Goal: Information Seeking & Learning: Learn about a topic

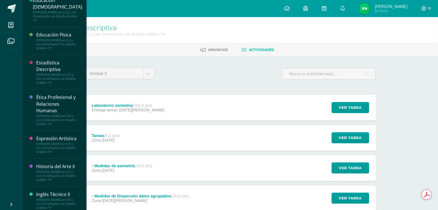
scroll to position [148, 0]
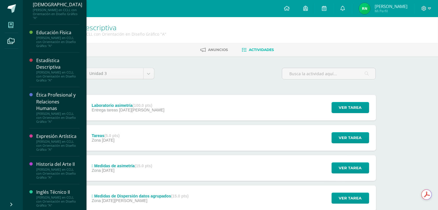
click at [7, 27] on span at bounding box center [11, 25] width 13 height 13
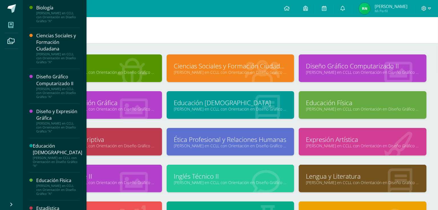
click at [18, 20] on link "Mis cursos" at bounding box center [12, 25] width 14 height 16
click at [10, 29] on span at bounding box center [11, 25] width 13 height 13
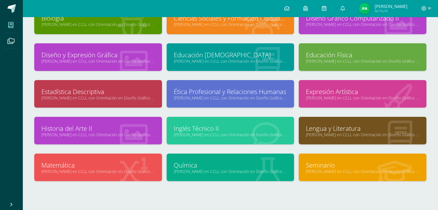
scroll to position [48, 0]
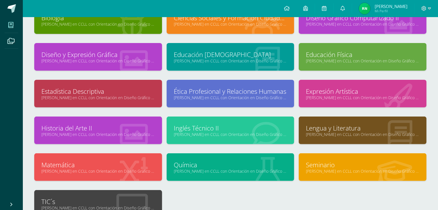
click at [98, 159] on div "Matemática Quinto Bachillerato en CCLL con Orientación en Diseño Gráfico "A"" at bounding box center [98, 168] width 128 height 28
click at [84, 160] on div "Matemática Quinto Bachillerato en CCLL con Orientación en Diseño Gráfico "A"" at bounding box center [98, 168] width 128 height 28
click at [69, 168] on link "Matemática" at bounding box center [98, 165] width 114 height 9
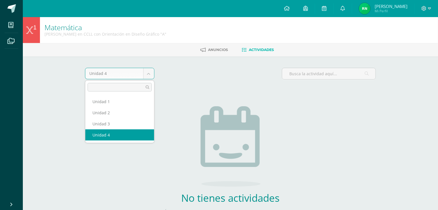
click at [144, 78] on body "Mis cursos Archivos Cerrar panel Biología [PERSON_NAME] en CCLL con Orientación…" at bounding box center [219, 122] width 438 height 245
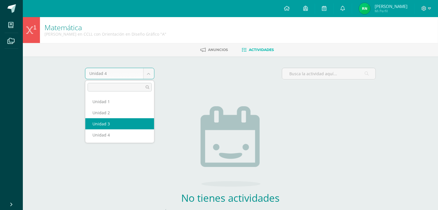
select select "Unidad 3"
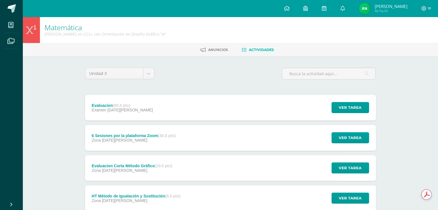
click at [363, 100] on div "Ver tarea" at bounding box center [349, 108] width 53 height 26
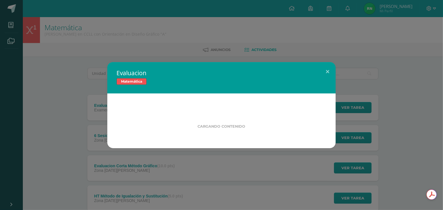
click at [363, 100] on div "Evaluacion Matemática Cargando contenido" at bounding box center [221, 105] width 438 height 86
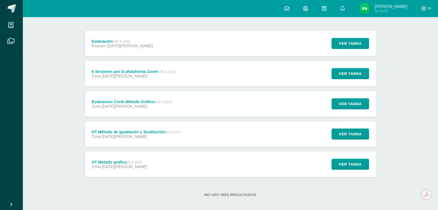
scroll to position [67, 0]
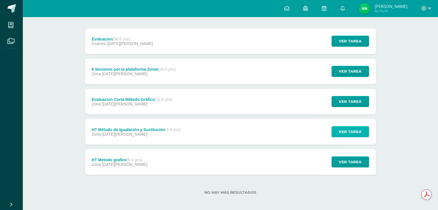
click at [357, 135] on span "Ver tarea" at bounding box center [350, 132] width 23 height 11
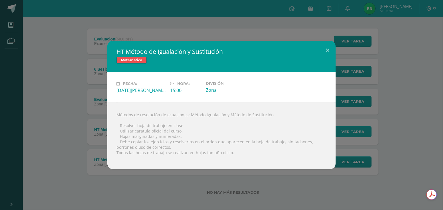
click at [357, 135] on div "HT Método de Igualación y Sustitución Matemática Fecha: [DATE][PERSON_NAME]: 15…" at bounding box center [221, 105] width 438 height 129
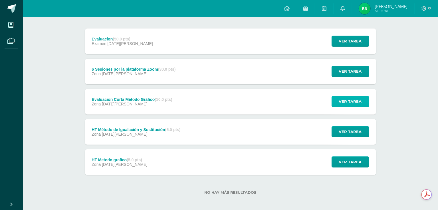
click at [351, 100] on span "Ver tarea" at bounding box center [350, 101] width 23 height 11
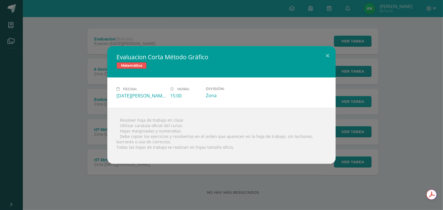
click at [351, 100] on div "Evaluacion Corta Método Gráfico Matemática Fecha: Miércoles 09 de Julio Hora: 1…" at bounding box center [221, 105] width 438 height 118
